Goal: Find contact information: Find contact information

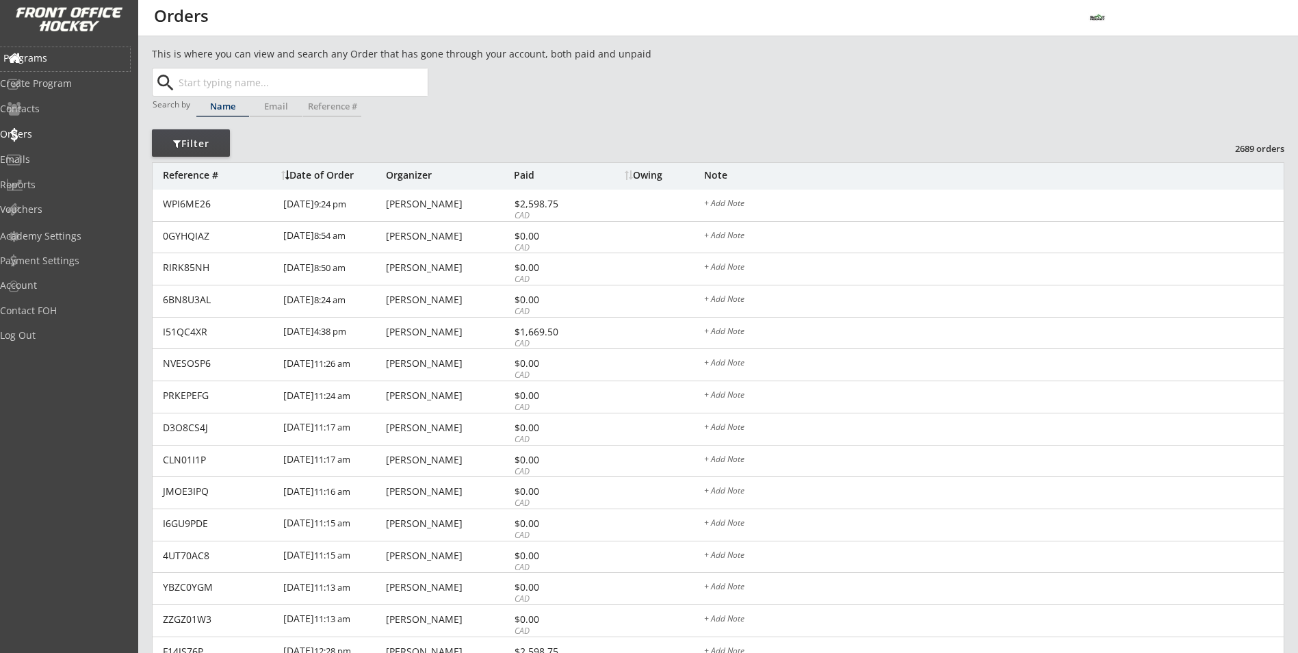
click at [69, 60] on div "Programs" at bounding box center [64, 58] width 123 height 10
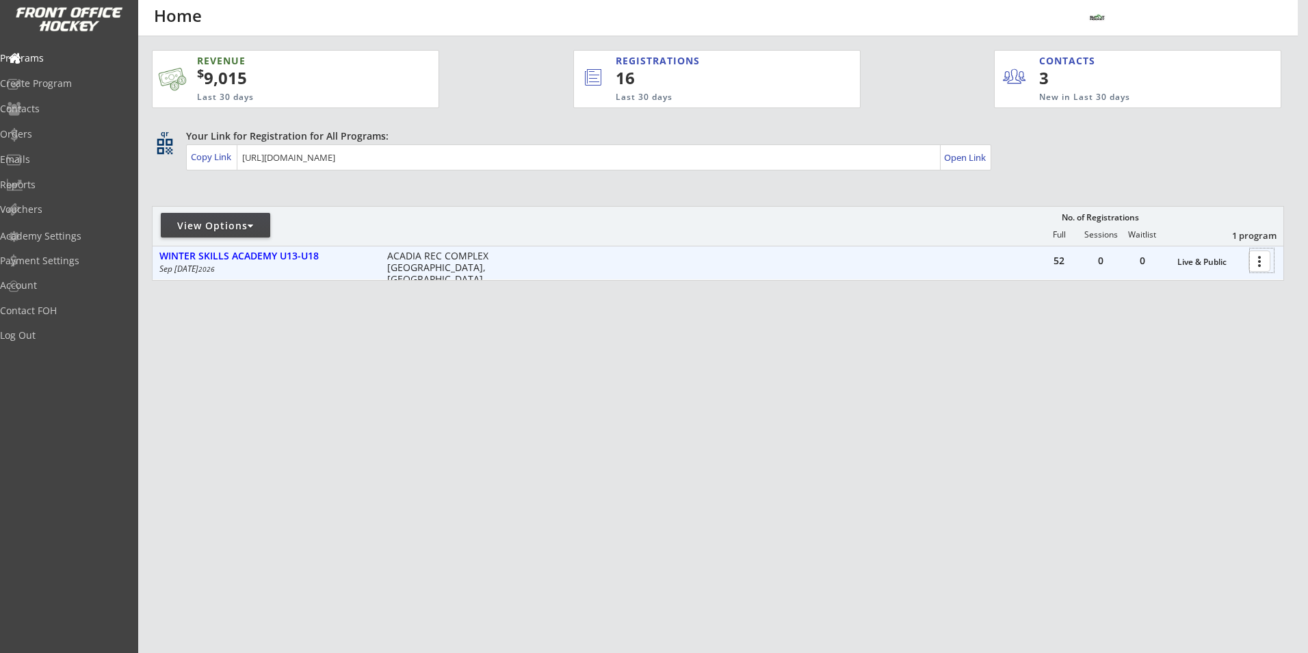
click at [1257, 259] on div at bounding box center [1262, 260] width 24 height 24
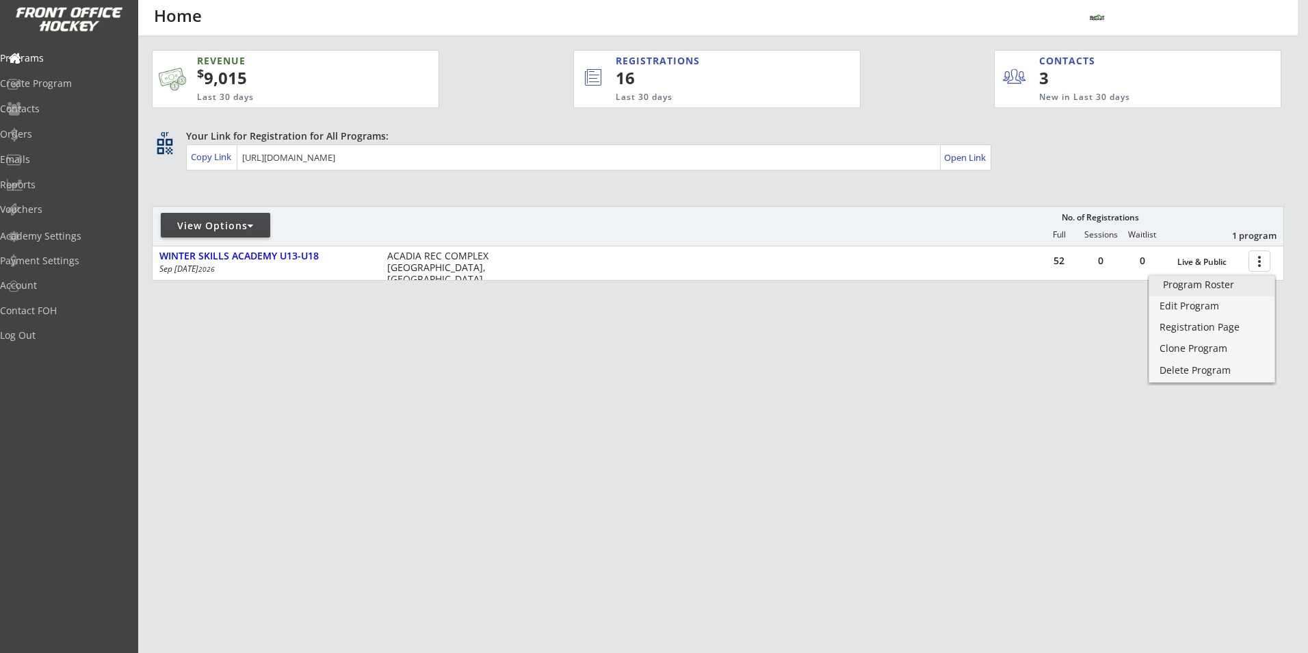
click at [1191, 292] on link "Program Roster" at bounding box center [1211, 286] width 125 height 21
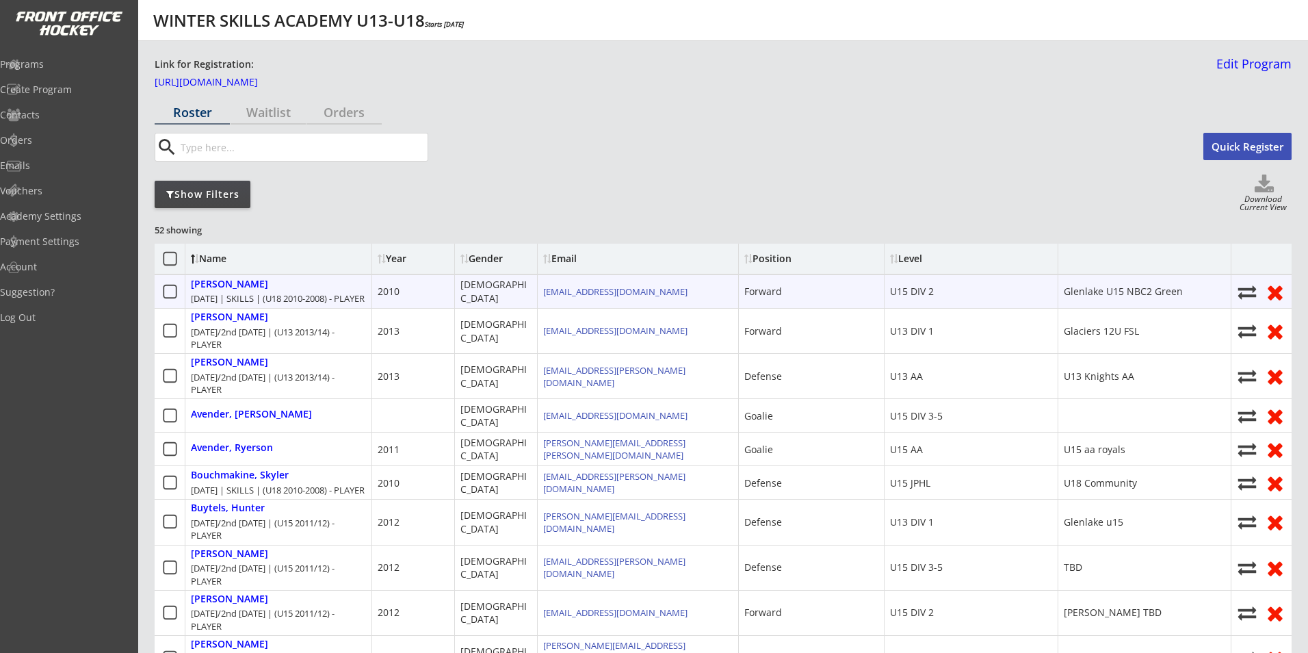
click at [206, 192] on div "Show Filters" at bounding box center [203, 194] width 96 height 14
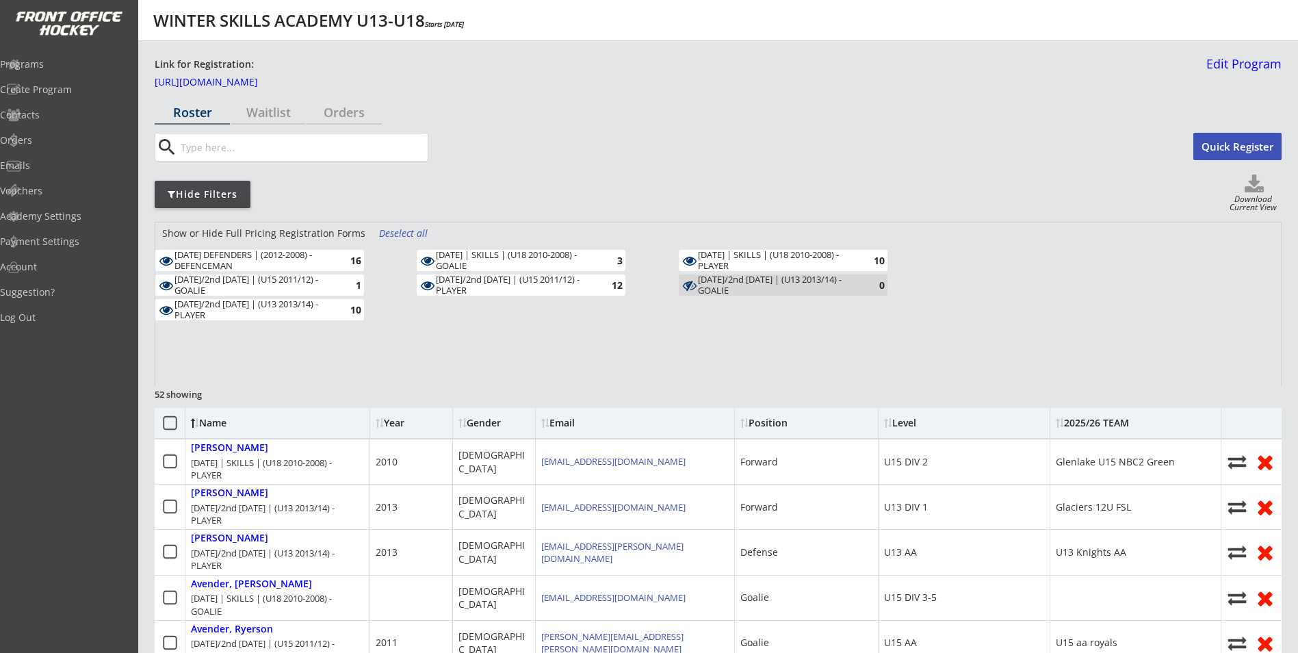
click at [387, 235] on div "Deselect all" at bounding box center [404, 233] width 51 height 14
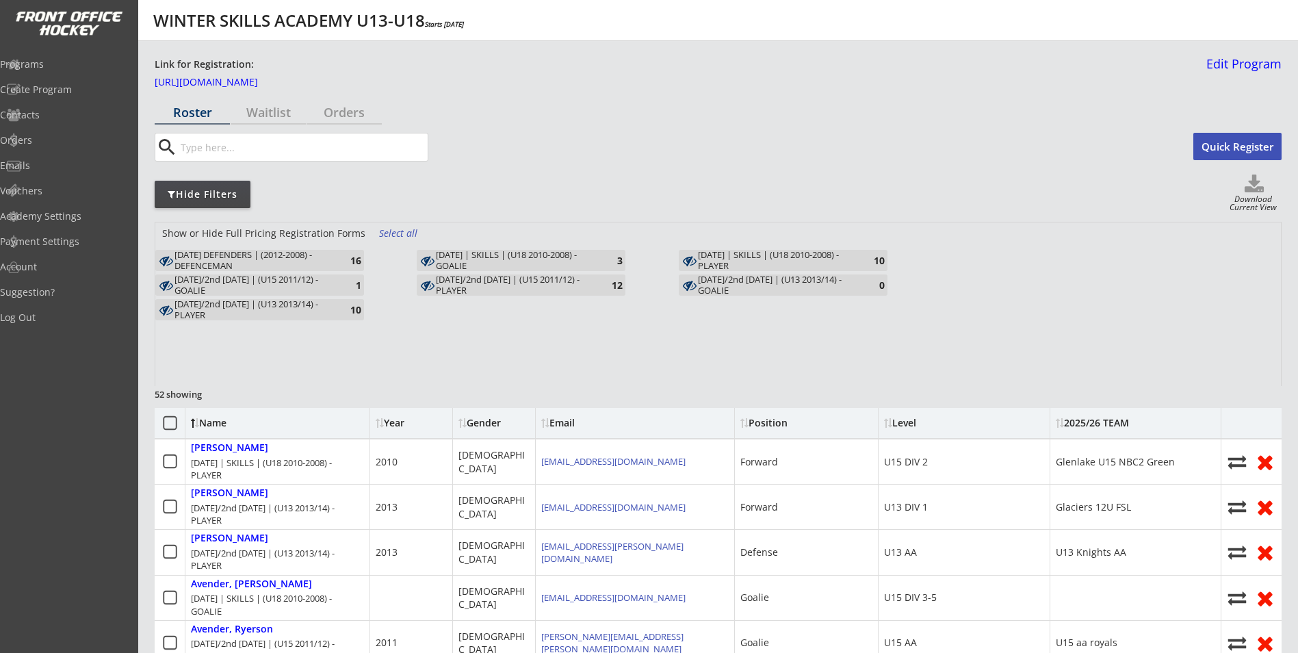
click at [483, 283] on div "[DATE]/2nd [DATE] | (U15 2011/12) - PLAYER" at bounding box center [515, 284] width 159 height 21
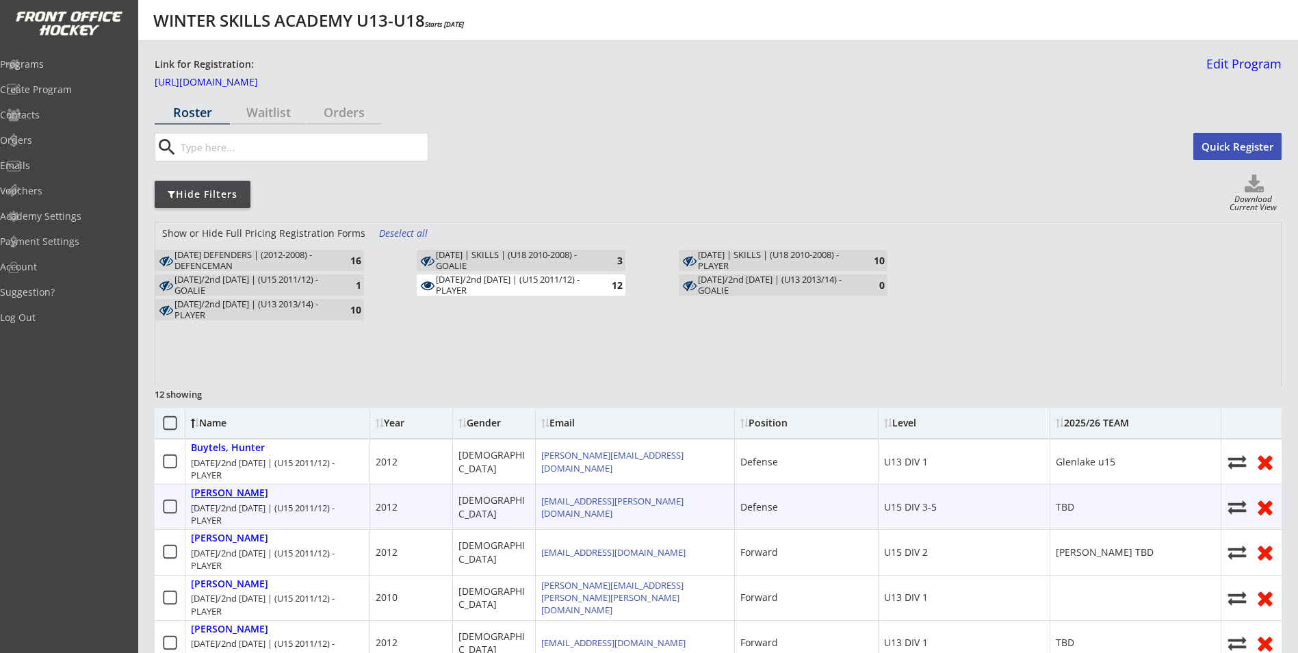
click at [254, 497] on div "Cameron, Chase" at bounding box center [229, 493] width 77 height 12
select select ""Defense""
select select ""U15 DIV 3-5""
select select ""AM""
type input "TBD"
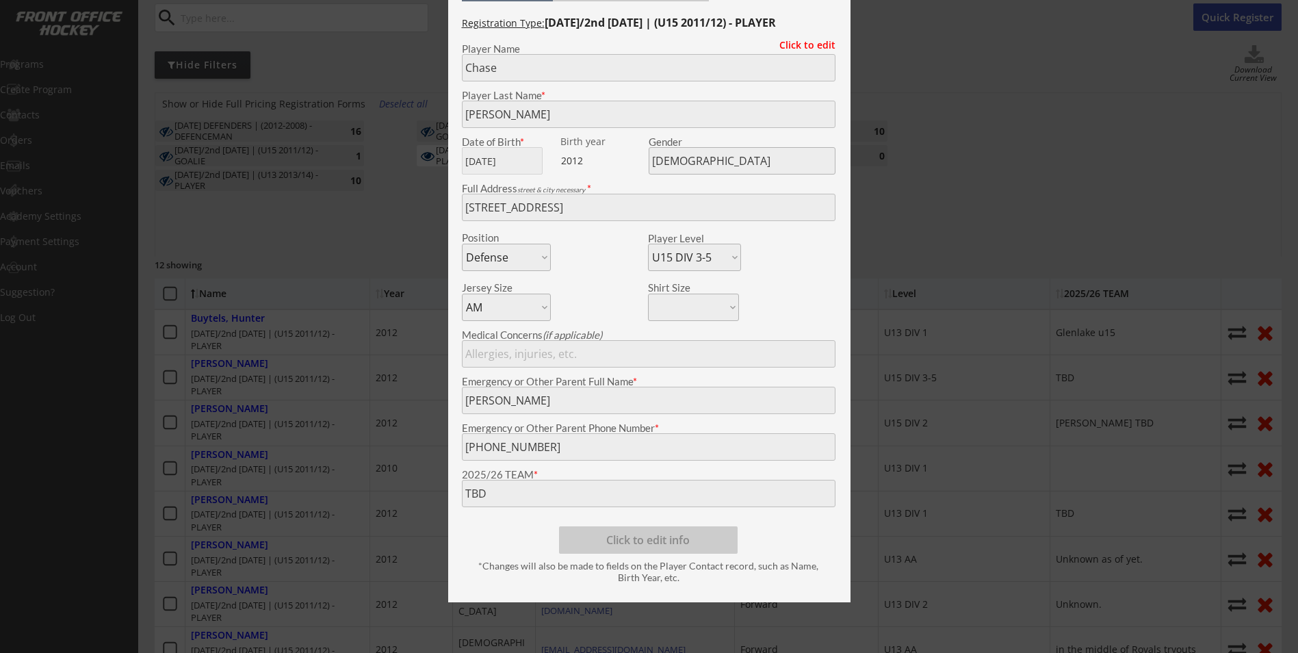
scroll to position [137, 0]
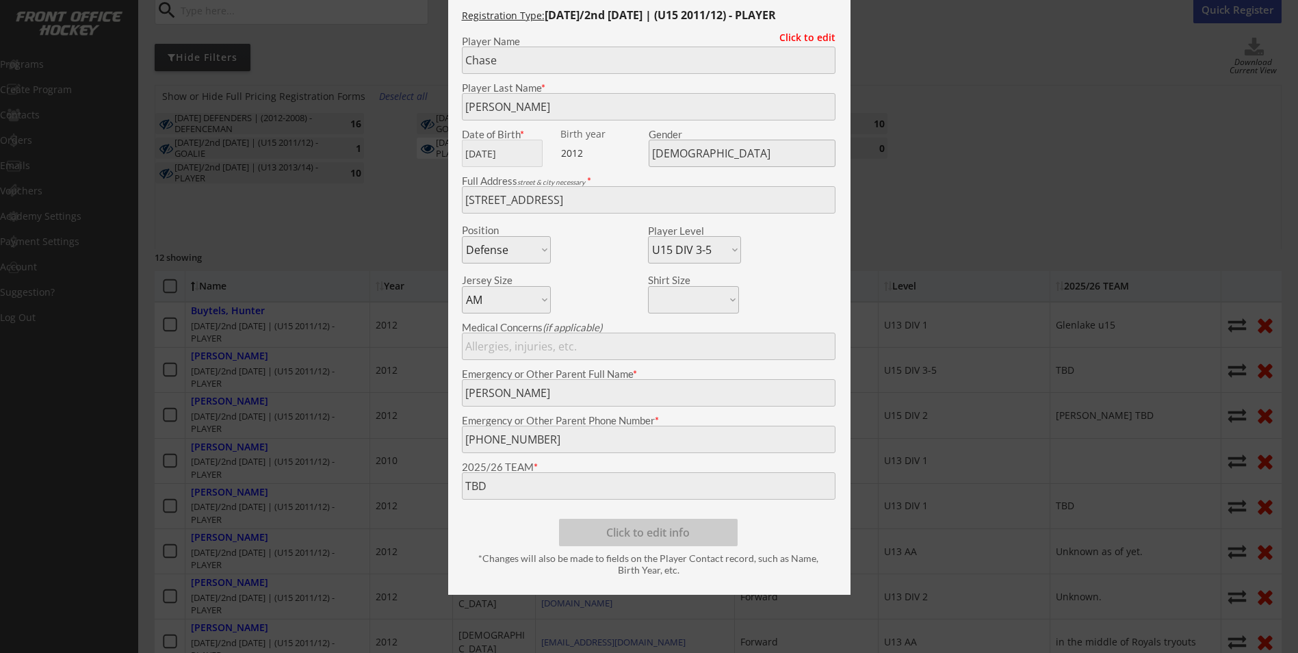
click at [348, 379] on div at bounding box center [649, 326] width 1298 height 653
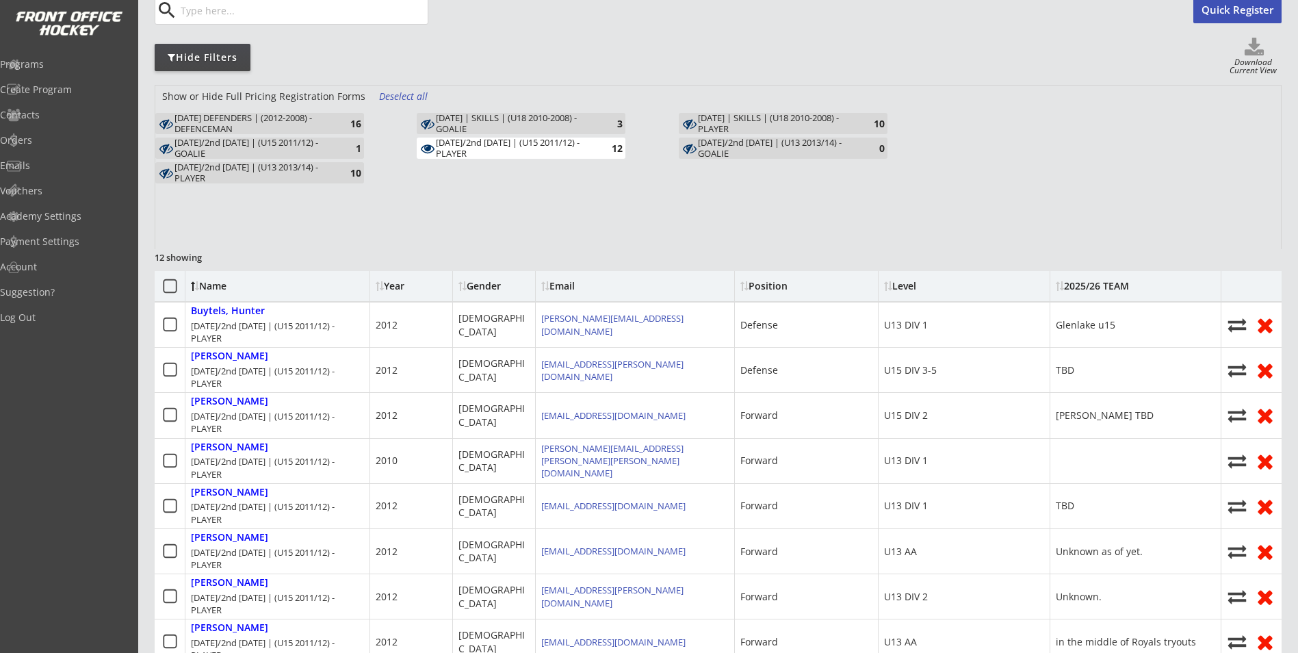
click at [506, 151] on div "[DATE]/2nd [DATE] | (U15 2011/12) - PLAYER" at bounding box center [515, 148] width 159 height 21
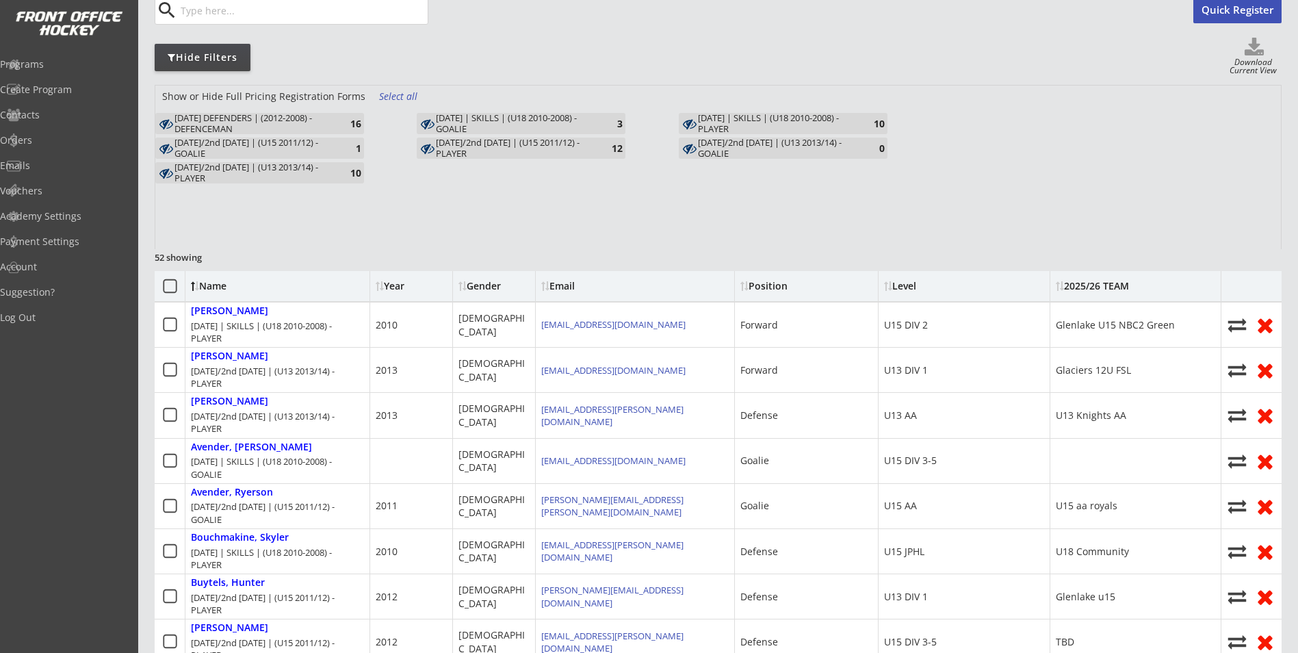
click at [501, 152] on div "[DATE]/2nd [DATE] | (U15 2011/12) - PLAYER" at bounding box center [515, 148] width 159 height 21
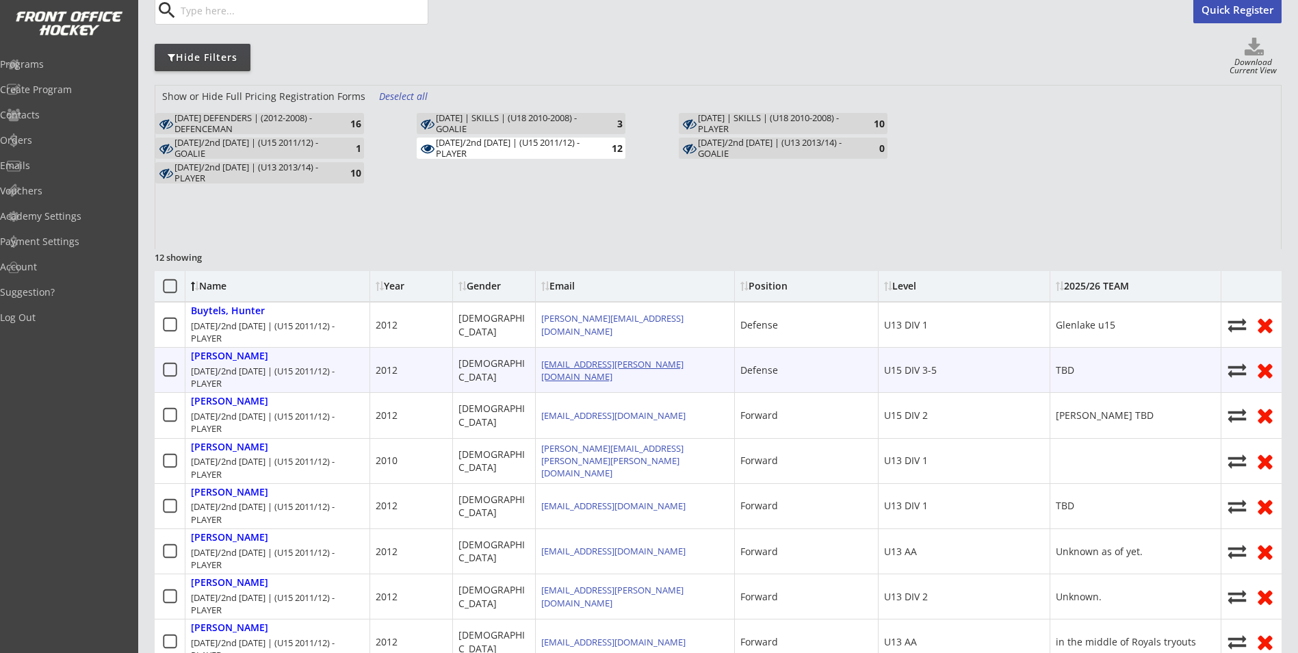
click at [619, 374] on link "[EMAIL_ADDRESS][PERSON_NAME][DOMAIN_NAME]" at bounding box center [612, 370] width 142 height 25
drag, startPoint x: 651, startPoint y: 372, endPoint x: 540, endPoint y: 374, distance: 111.5
click at [540, 374] on div "[EMAIL_ADDRESS][PERSON_NAME][DOMAIN_NAME]" at bounding box center [635, 370] width 198 height 44
drag, startPoint x: 540, startPoint y: 374, endPoint x: 596, endPoint y: 368, distance: 56.4
copy div "[EMAIL_ADDRESS][PERSON_NAME][DOMAIN_NAME]"
